Goal: Task Accomplishment & Management: Use online tool/utility

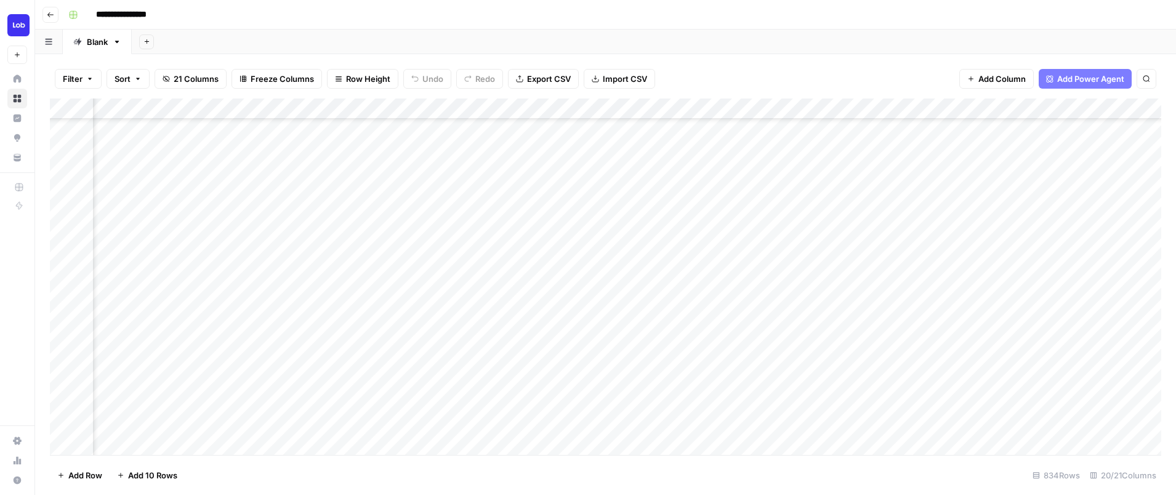
scroll to position [1857, 0]
click at [535, 338] on div "Add Column" at bounding box center [606, 277] width 1112 height 357
click at [665, 157] on div "Add Column" at bounding box center [606, 277] width 1112 height 357
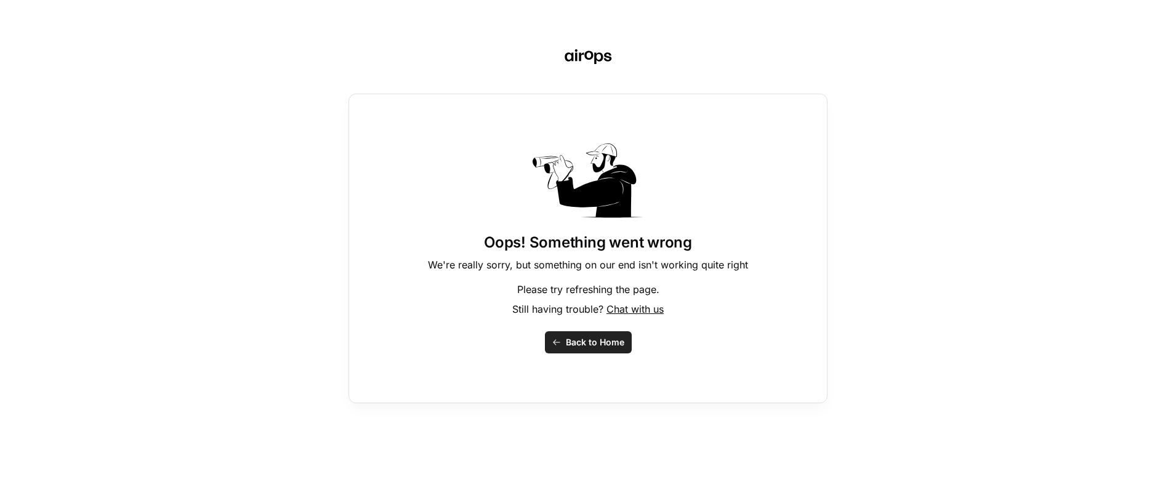
click at [564, 347] on button "Back to Home" at bounding box center [588, 342] width 87 height 22
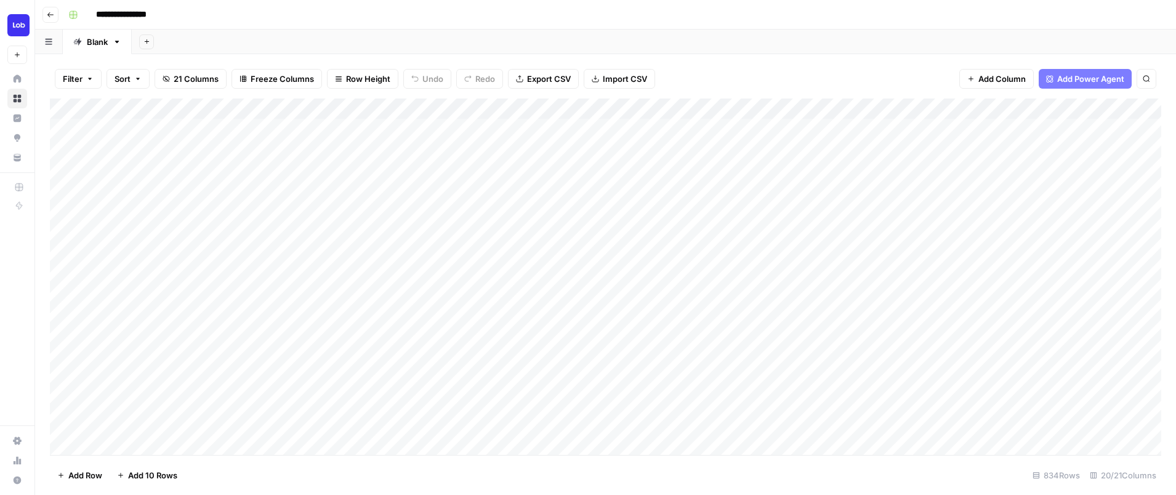
click at [955, 374] on div "Add Column" at bounding box center [606, 277] width 1112 height 357
click at [455, 296] on div "Add Column" at bounding box center [606, 277] width 1112 height 357
click at [540, 301] on div "Add Column" at bounding box center [606, 277] width 1112 height 357
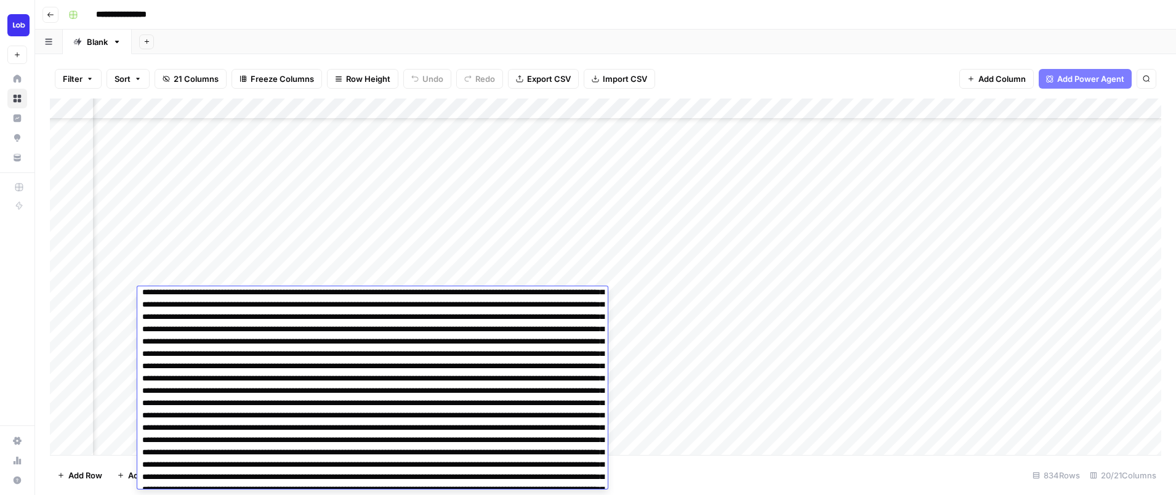
drag, startPoint x: 350, startPoint y: 330, endPoint x: 474, endPoint y: 544, distance: 247.0
click at [474, 495] on html "**********" at bounding box center [588, 247] width 1176 height 495
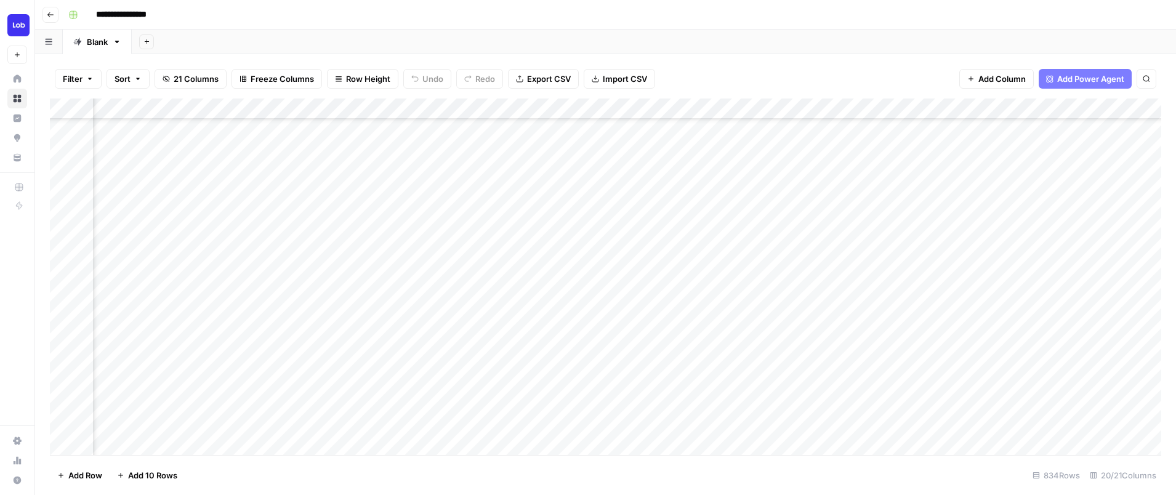
click at [446, 191] on div "Add Column" at bounding box center [606, 277] width 1112 height 357
click at [373, 296] on div "Add Column" at bounding box center [606, 277] width 1112 height 357
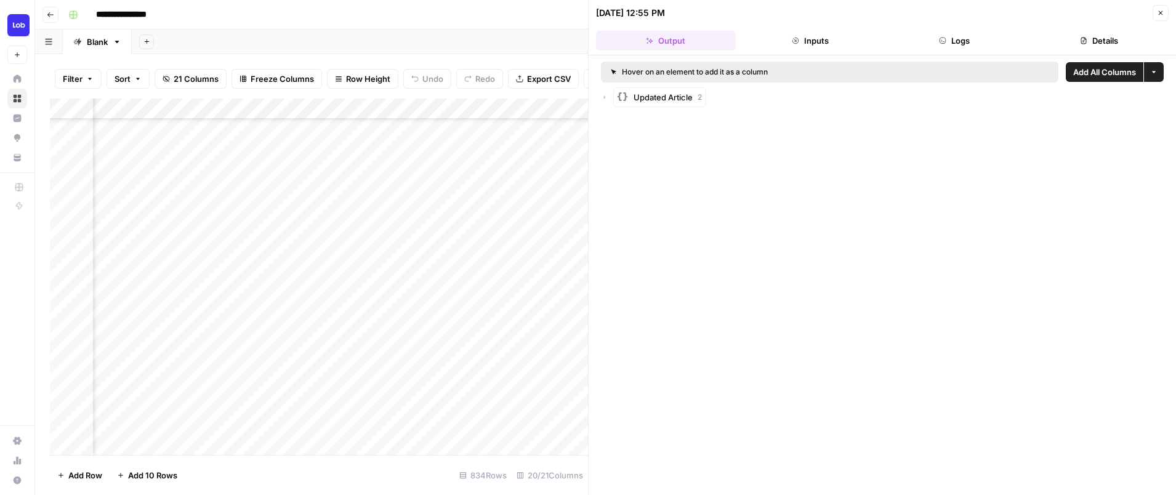
click at [671, 94] on span "Updated Article" at bounding box center [663, 97] width 59 height 12
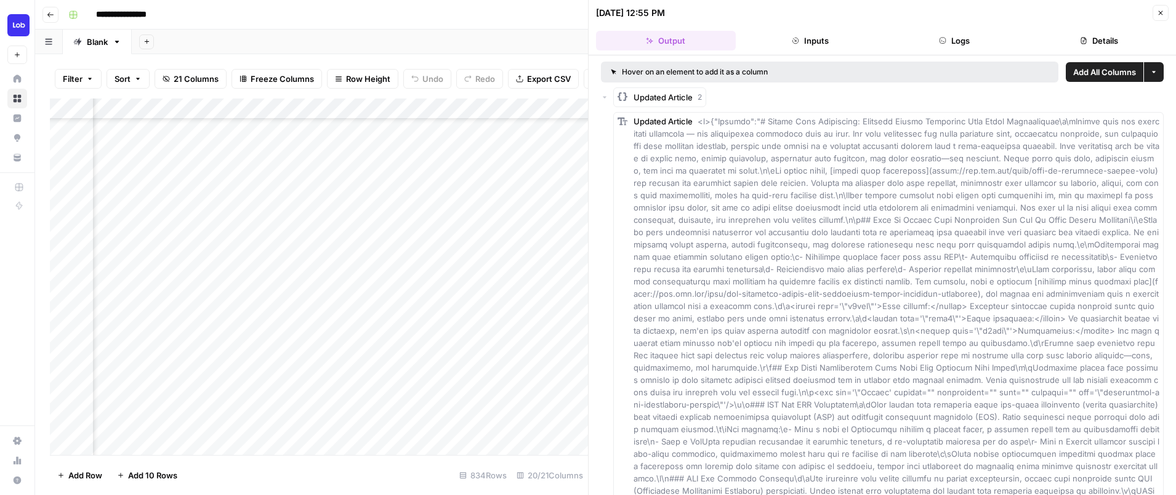
drag, startPoint x: 698, startPoint y: 119, endPoint x: 751, endPoint y: 23, distance: 109.7
click at [751, 23] on div "[DATE] 12:55 PM Close Output Inputs Logs Details Hover on an element to add it …" at bounding box center [882, 247] width 588 height 495
click at [399, 57] on div "Filter Sort 21 Columns Freeze Columns Row Height Undo Redo Export CSV Import CS…" at bounding box center [311, 274] width 553 height 441
drag, startPoint x: 400, startPoint y: 105, endPoint x: 458, endPoint y: 93, distance: 59.8
click at [458, 93] on div "Filter Sort 21 Columns Freeze Columns Row Height Undo Redo Export CSV Import CS…" at bounding box center [311, 274] width 553 height 441
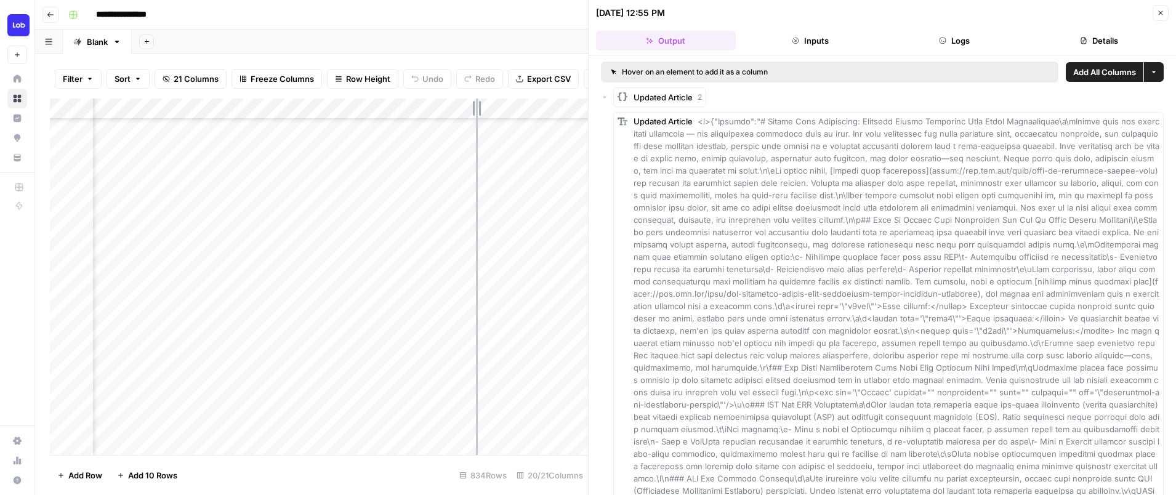
drag, startPoint x: 458, startPoint y: 103, endPoint x: 528, endPoint y: 103, distance: 70.8
click at [528, 103] on div "Add Column" at bounding box center [319, 277] width 538 height 357
click at [1160, 12] on icon "button" at bounding box center [1161, 13] width 4 height 4
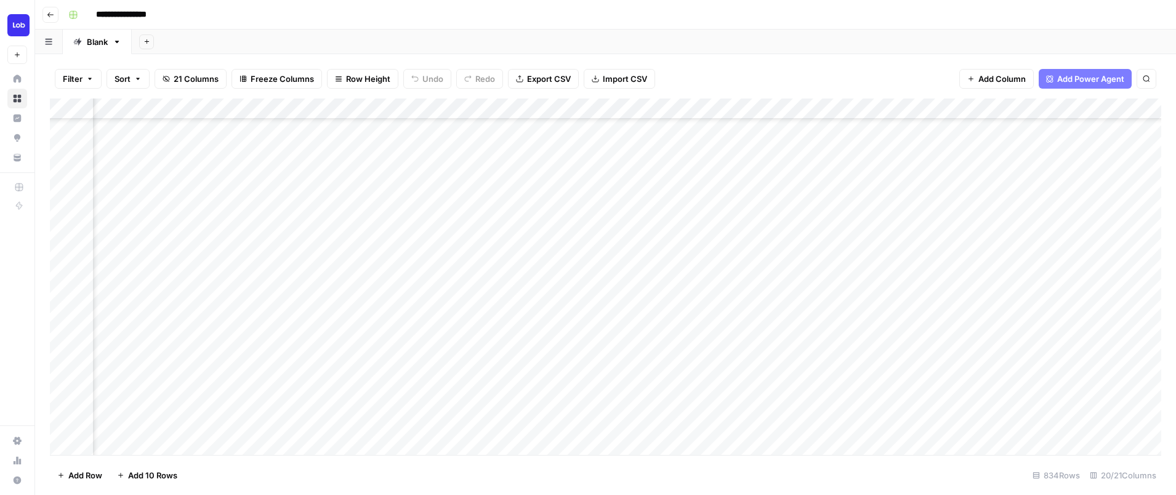
click at [1128, 317] on div "Add Column" at bounding box center [606, 277] width 1112 height 357
click at [694, 110] on div "Add Column" at bounding box center [606, 277] width 1112 height 357
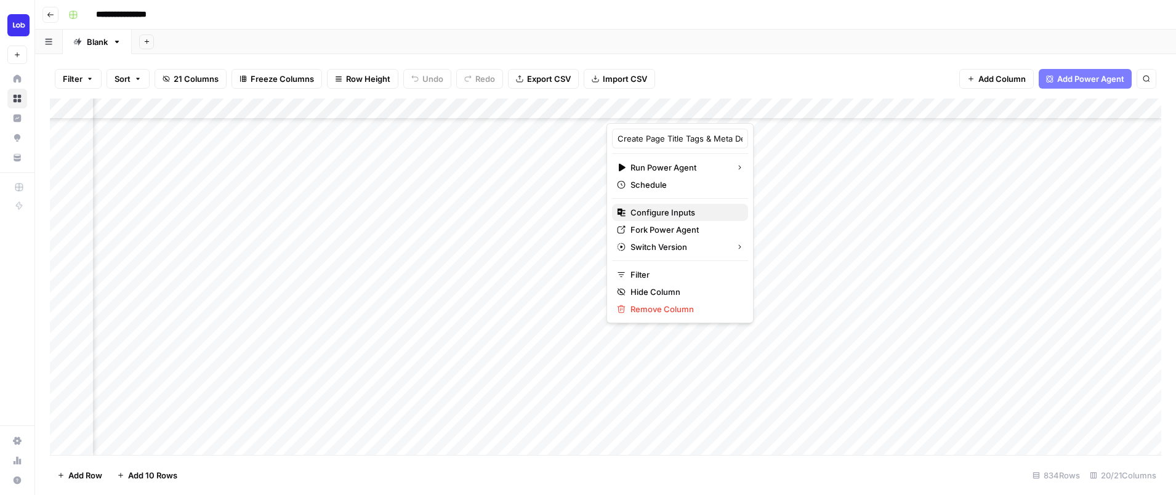
click at [684, 211] on span "Configure Inputs" at bounding box center [685, 212] width 108 height 12
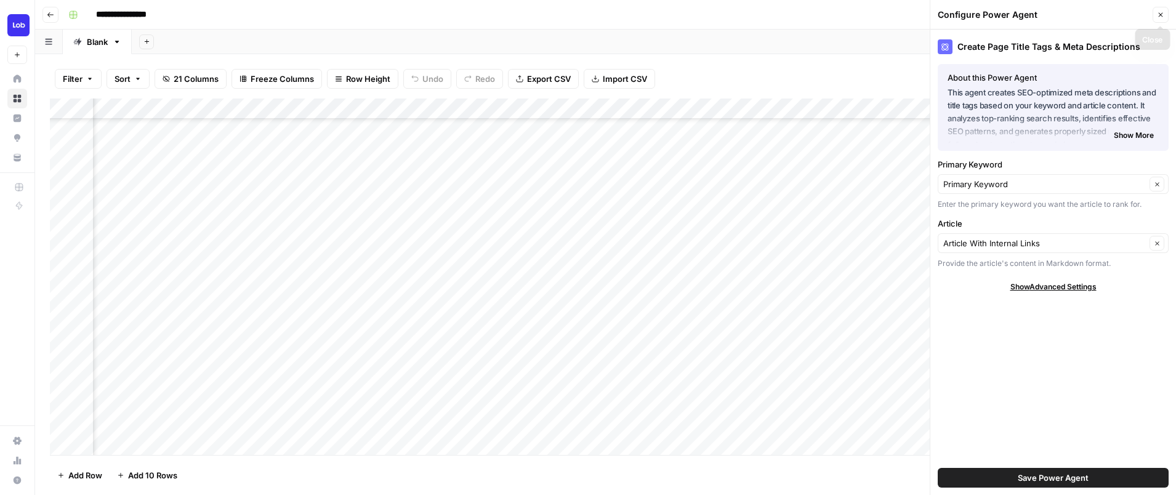
click at [1159, 14] on icon "button" at bounding box center [1160, 14] width 7 height 7
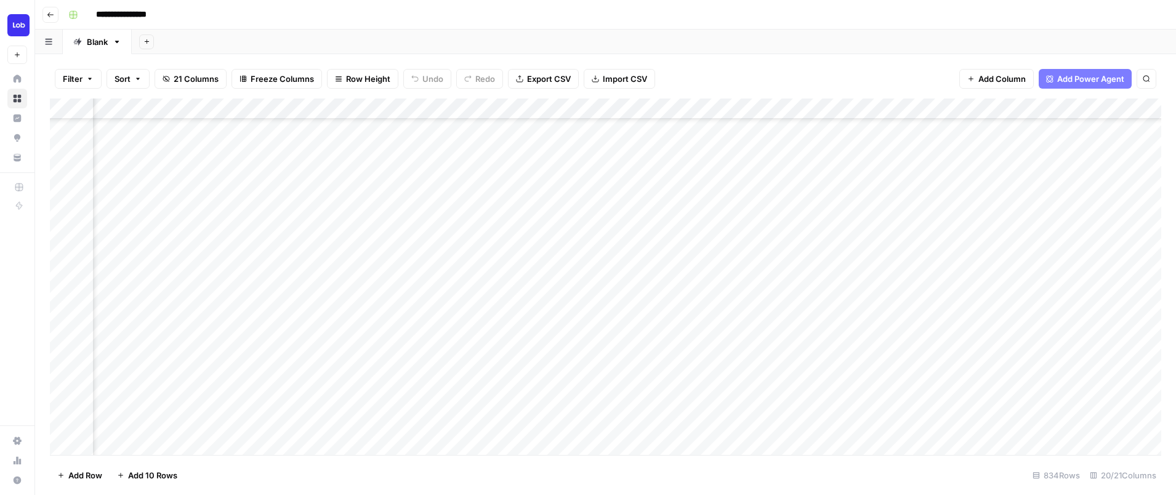
click at [198, 323] on div "Add Column" at bounding box center [606, 277] width 1112 height 357
click at [1051, 317] on div "Add Column" at bounding box center [606, 277] width 1112 height 357
click at [1127, 278] on div "Add Column" at bounding box center [606, 277] width 1112 height 357
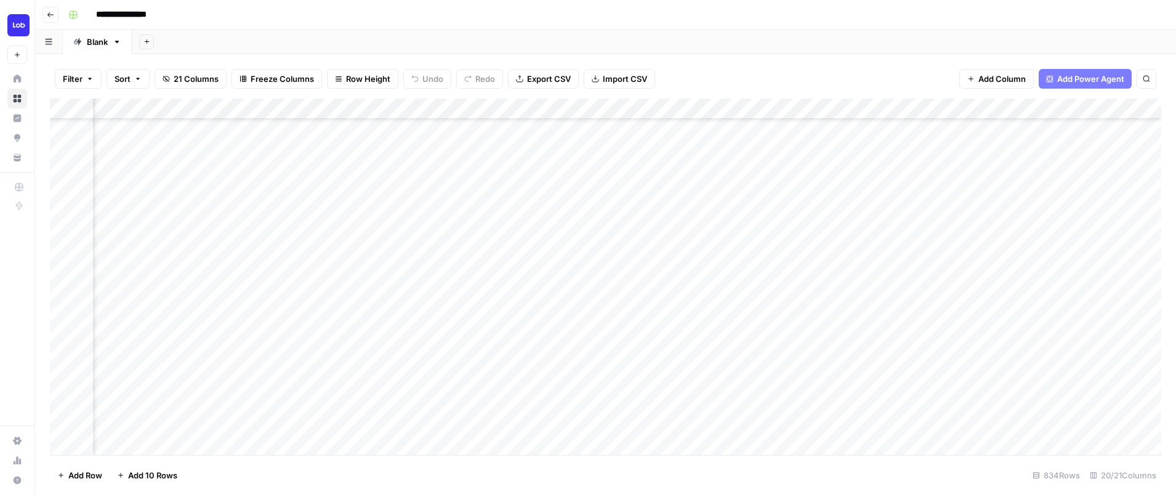
click at [883, 318] on div "Add Column" at bounding box center [606, 277] width 1112 height 357
click at [1000, 341] on div "Add Column" at bounding box center [606, 277] width 1112 height 357
